Goal: Subscribe to service/newsletter

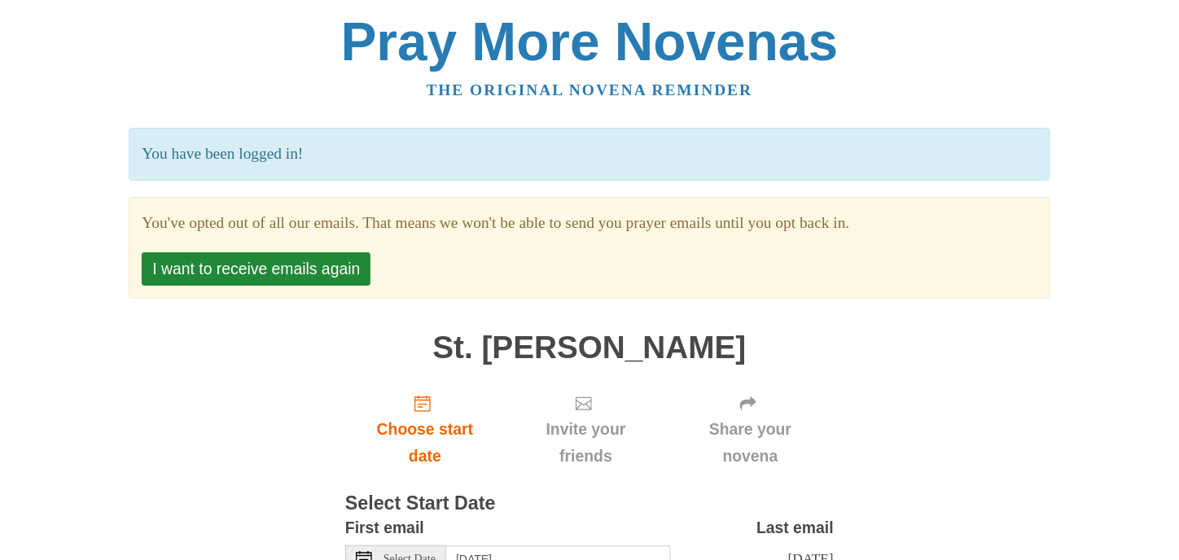
scroll to position [81, 0]
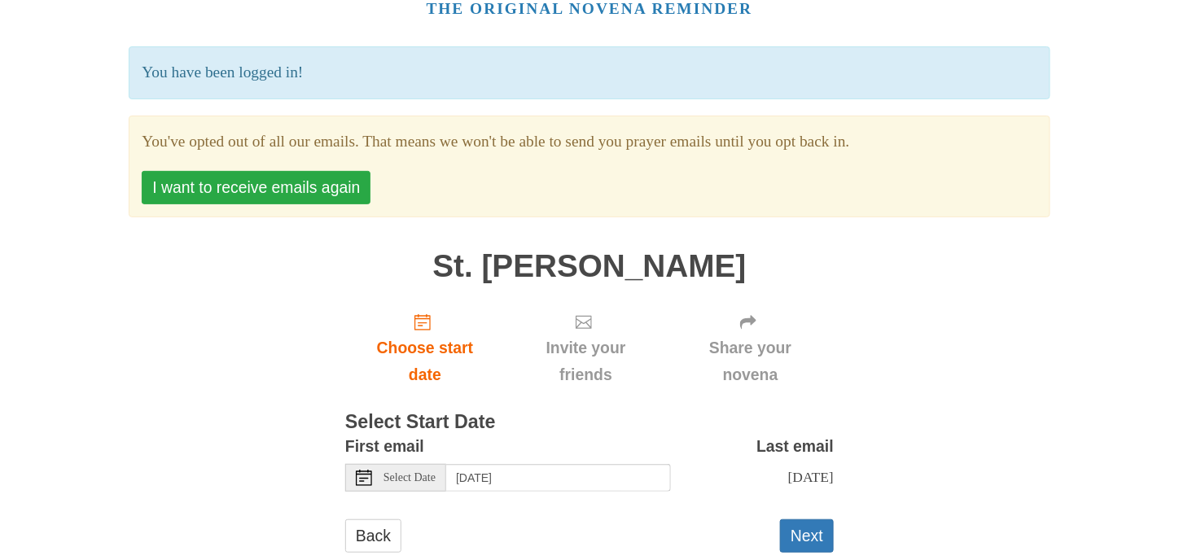
click at [304, 195] on button "I want to receive emails again" at bounding box center [256, 187] width 229 height 33
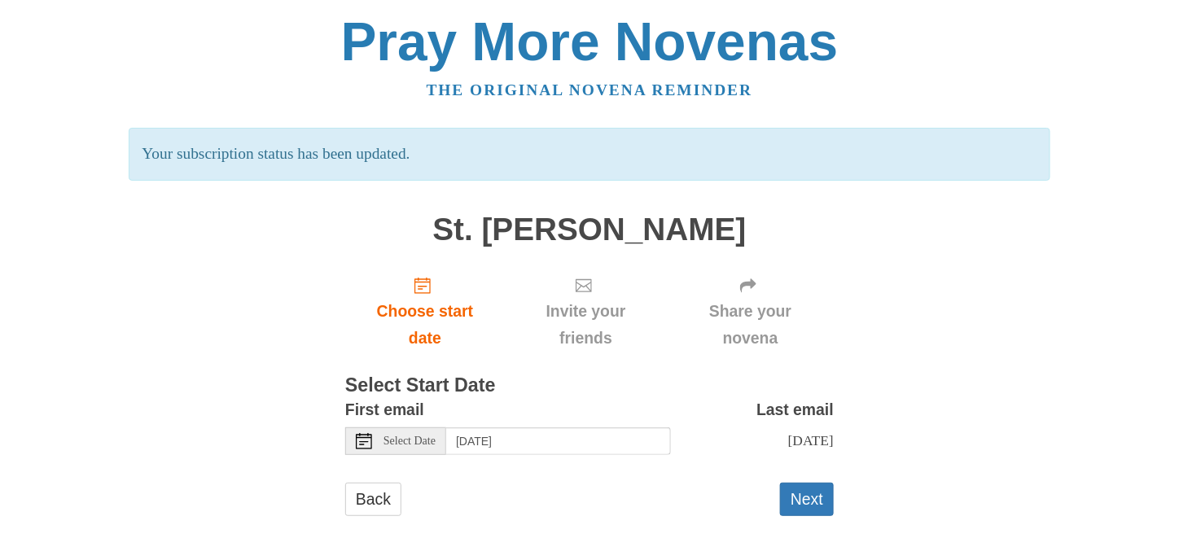
scroll to position [2, 0]
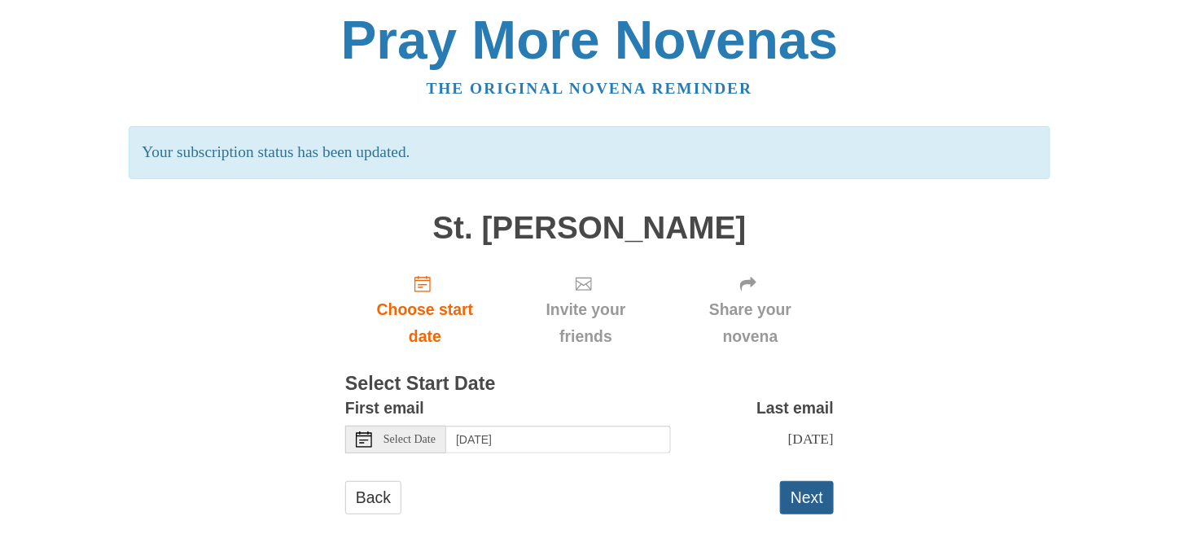
click at [826, 502] on button "Next" at bounding box center [807, 497] width 54 height 33
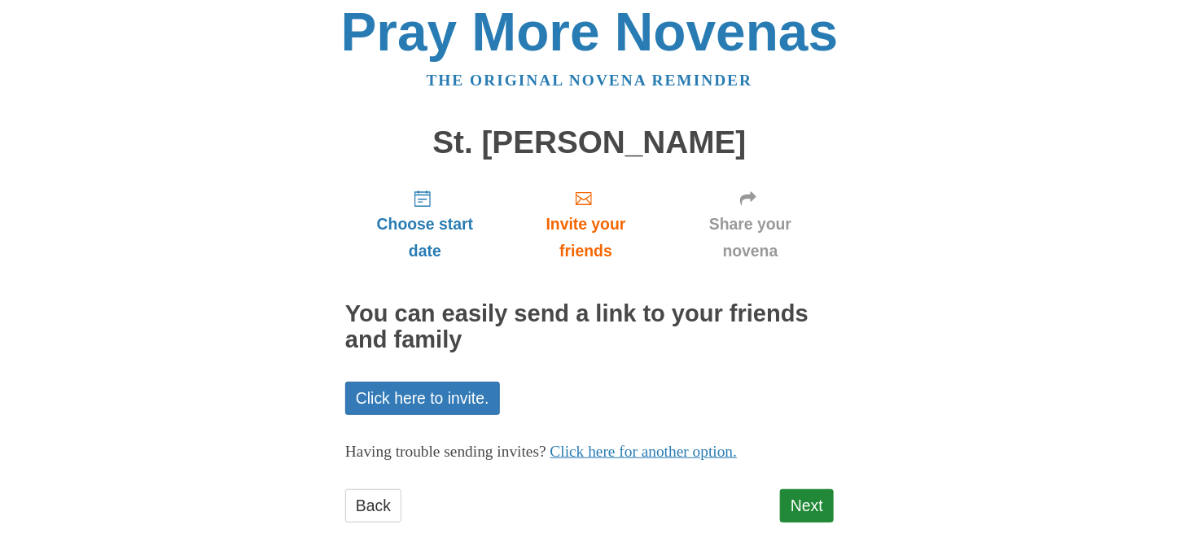
scroll to position [18, 0]
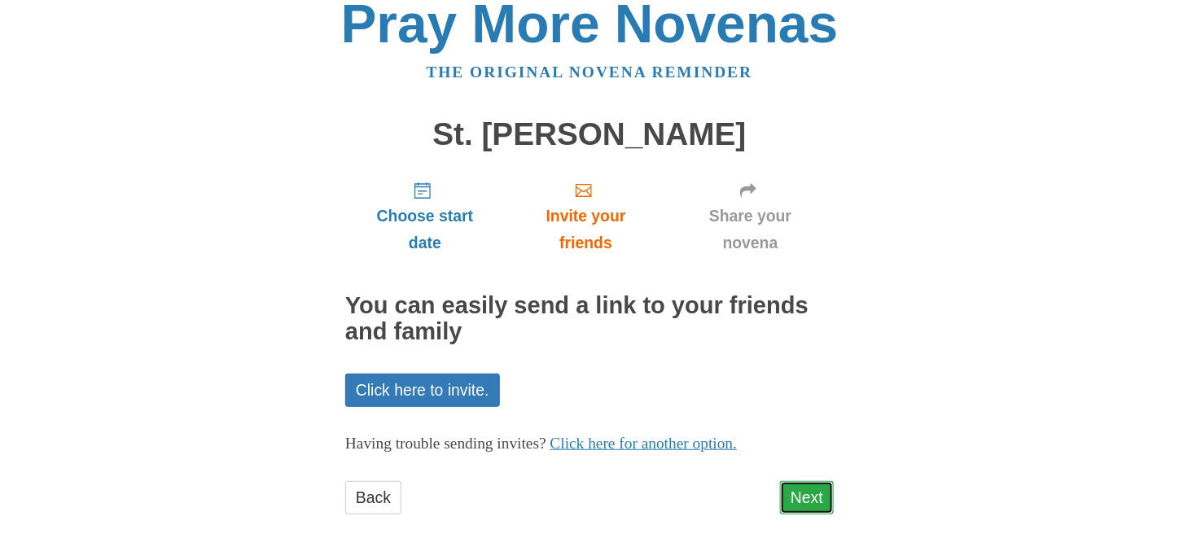
click at [801, 496] on link "Next" at bounding box center [807, 497] width 54 height 33
